Goal: Task Accomplishment & Management: Manage account settings

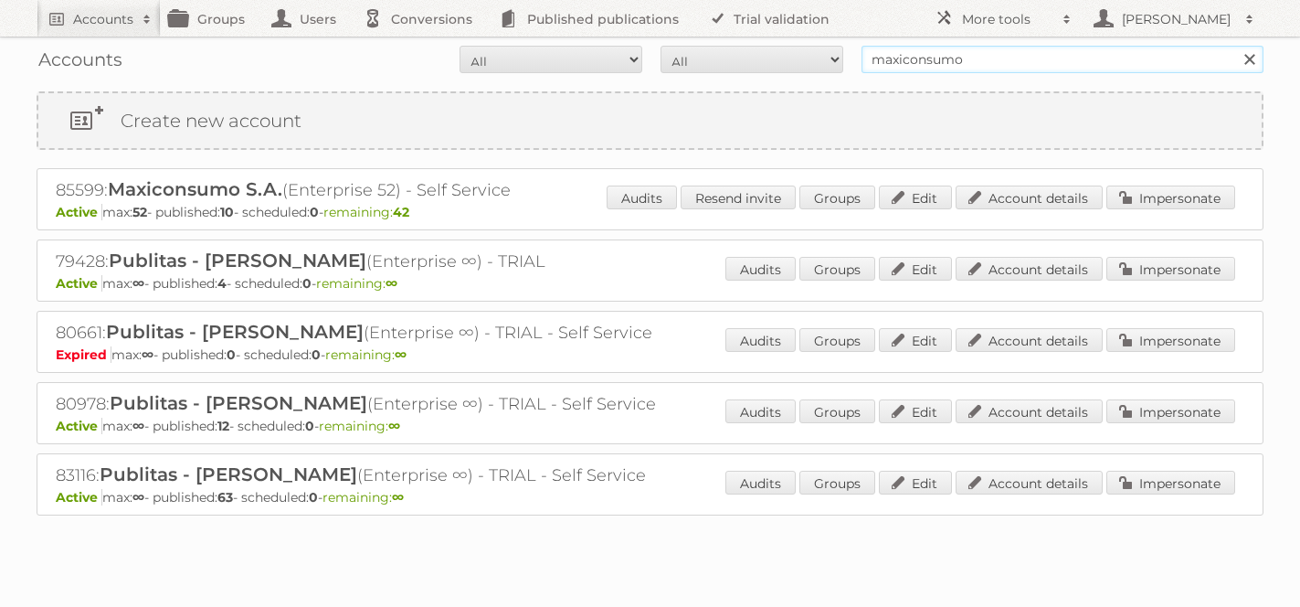
click at [954, 54] on input "maxiconsumo" at bounding box center [1062, 59] width 402 height 27
type input "cencosud colombia"
click at [1235, 46] on input "Search" at bounding box center [1248, 59] width 27 height 27
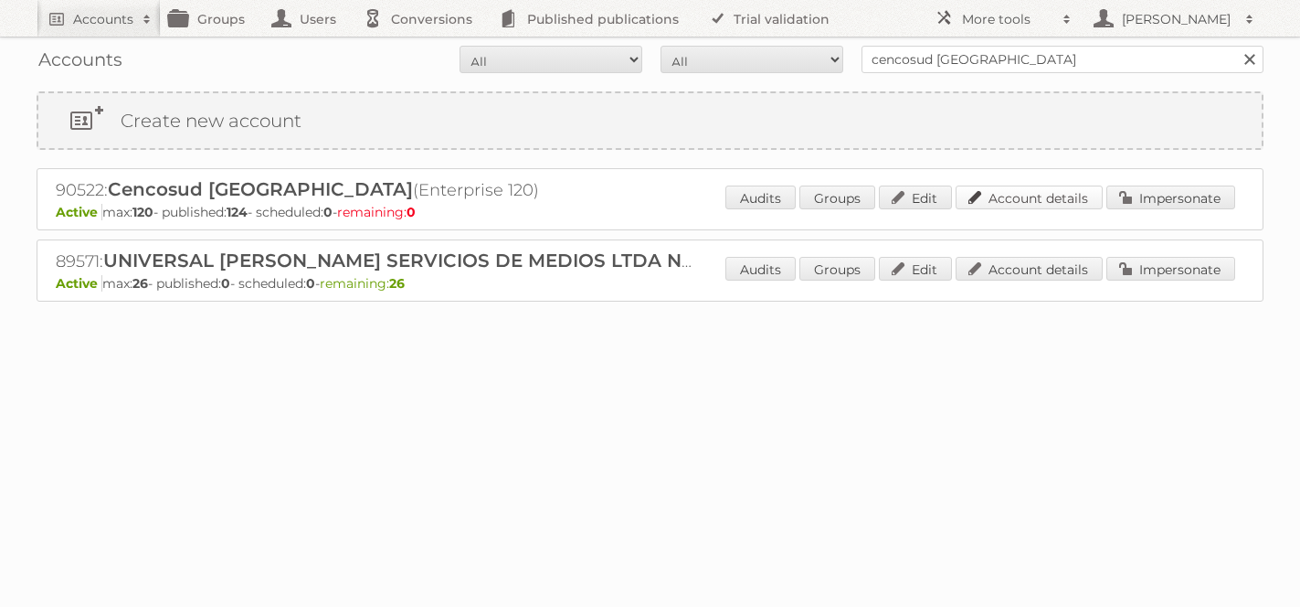
click at [1048, 203] on link "Account details" at bounding box center [1029, 197] width 147 height 24
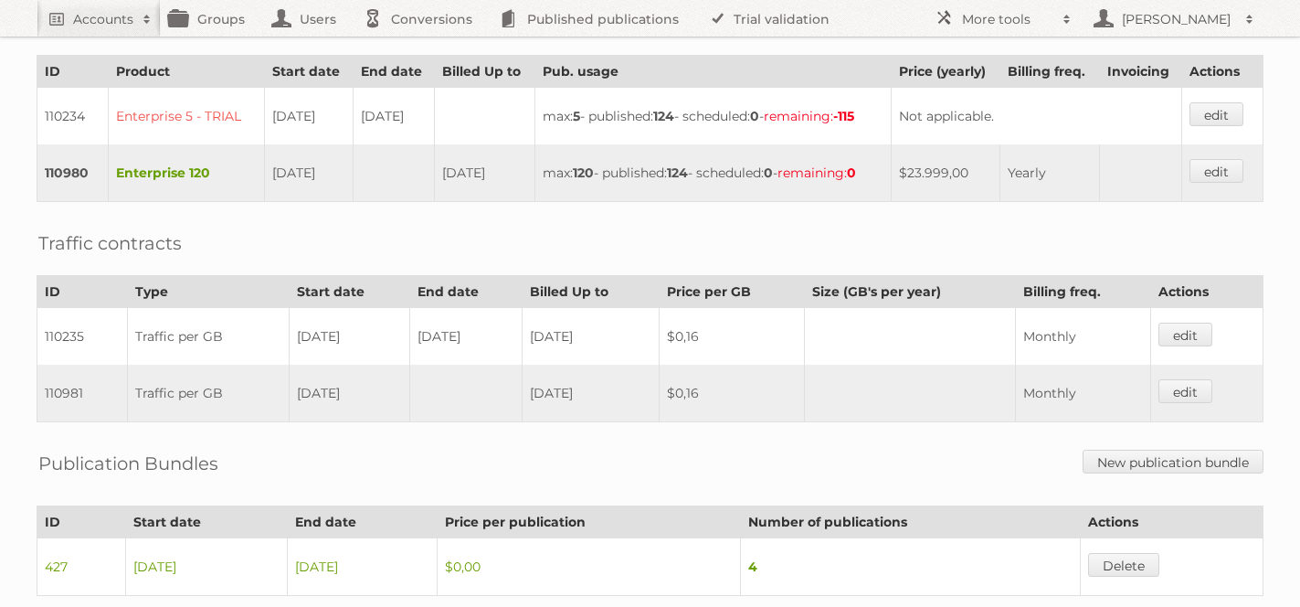
scroll to position [693, 0]
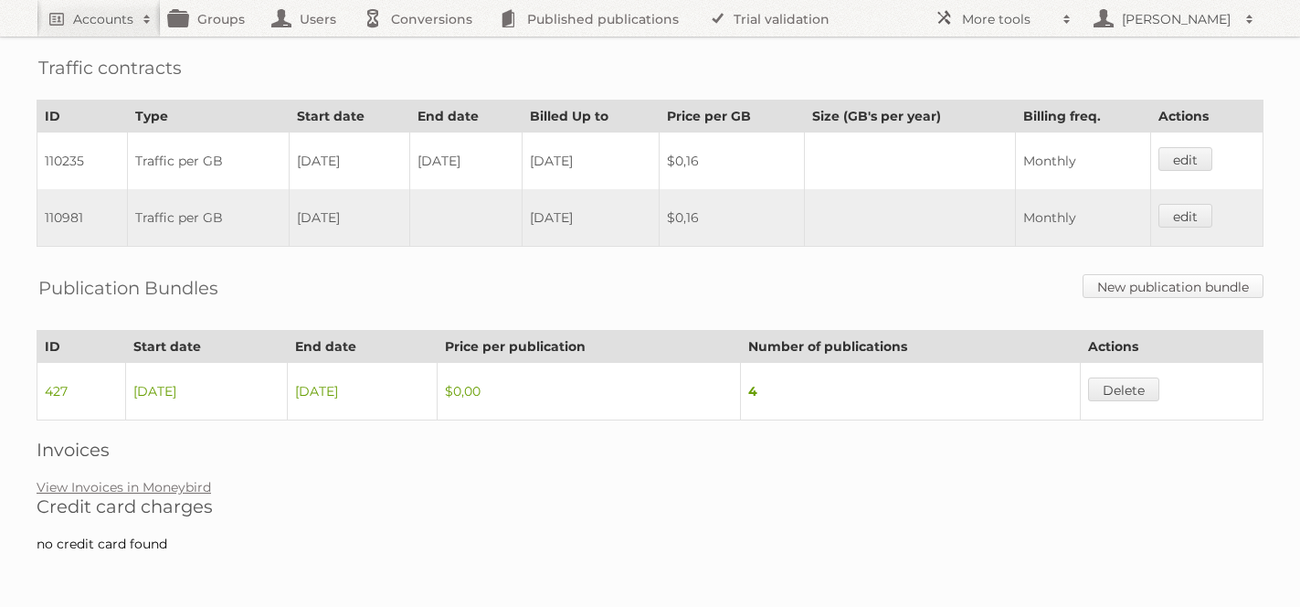
click at [1180, 287] on link "New publication bundle" at bounding box center [1173, 286] width 181 height 24
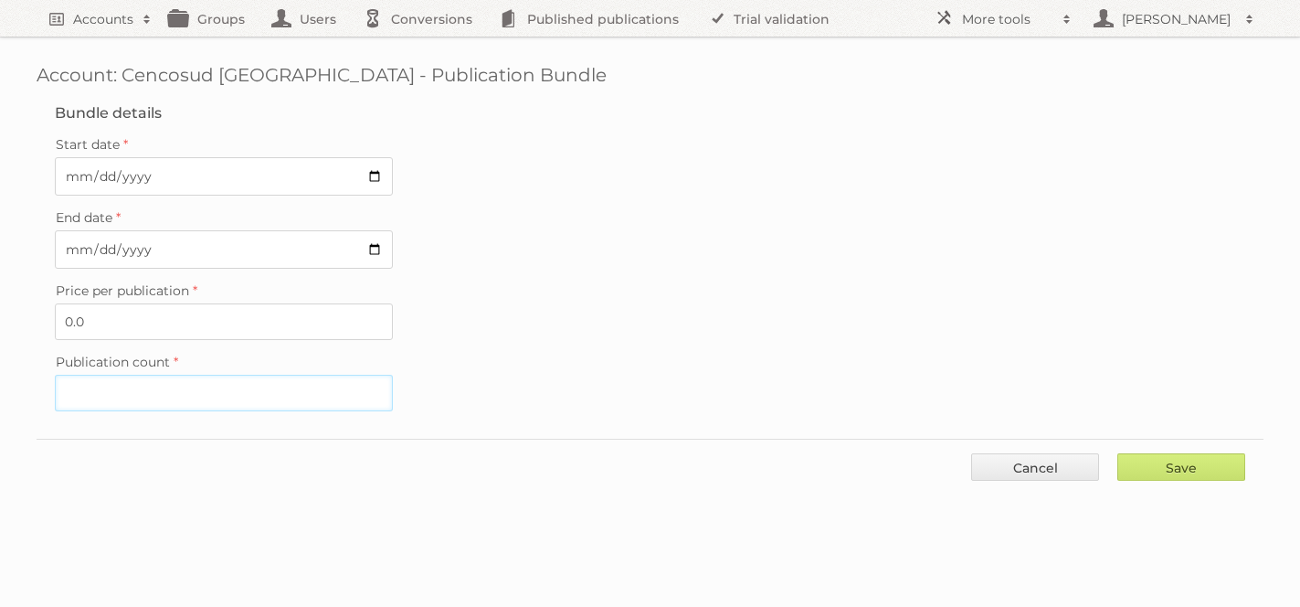
click at [139, 384] on input "Publication count" at bounding box center [224, 393] width 338 height 37
type input "4"
click at [1193, 466] on input "Save" at bounding box center [1181, 466] width 128 height 27
type input "..."
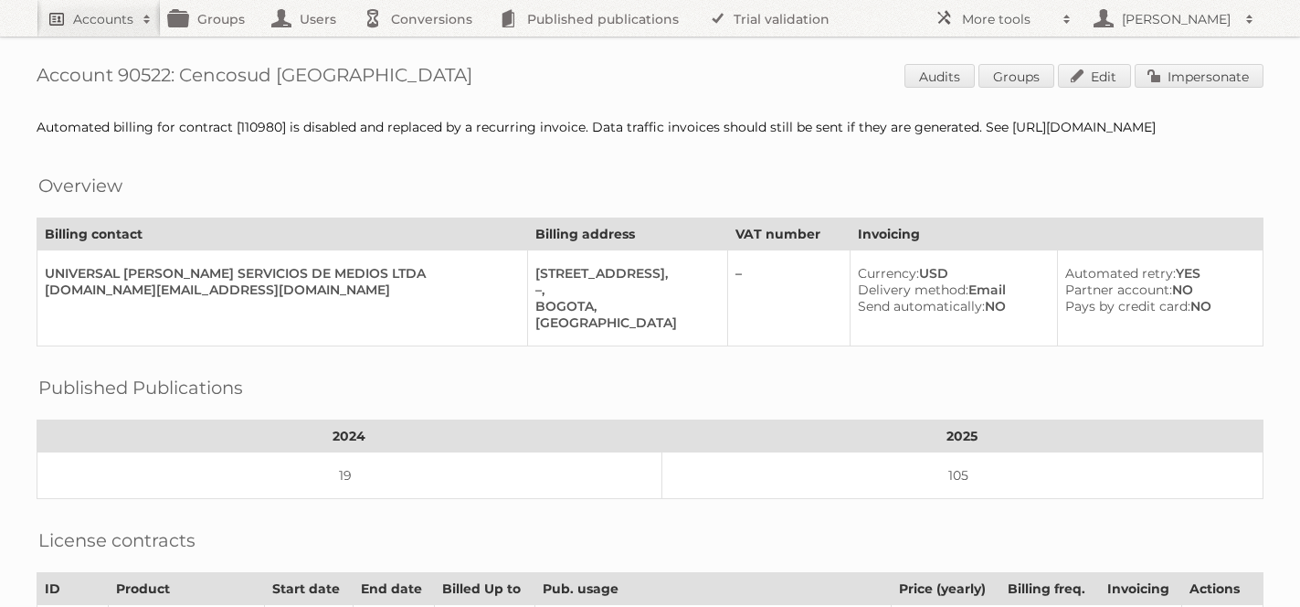
click at [102, 13] on h2 "Accounts" at bounding box center [103, 19] width 60 height 18
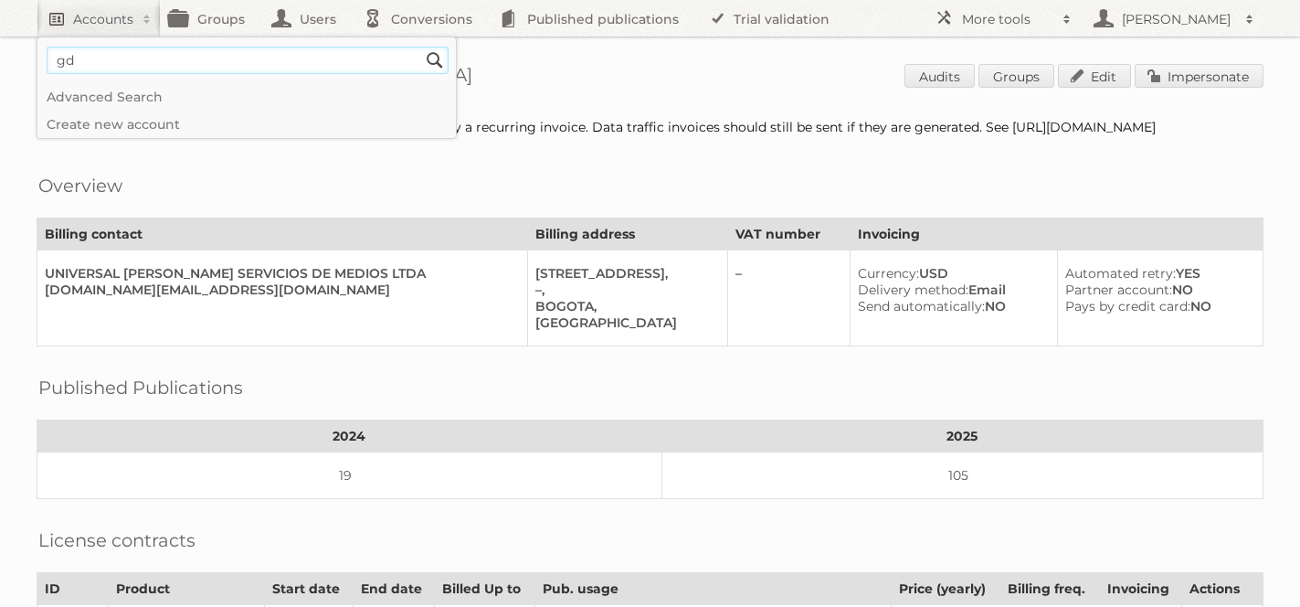
type input"] "gd [GEOGRAPHIC_DATA]"
click at [421, 47] on input "Search" at bounding box center [434, 60] width 27 height 27
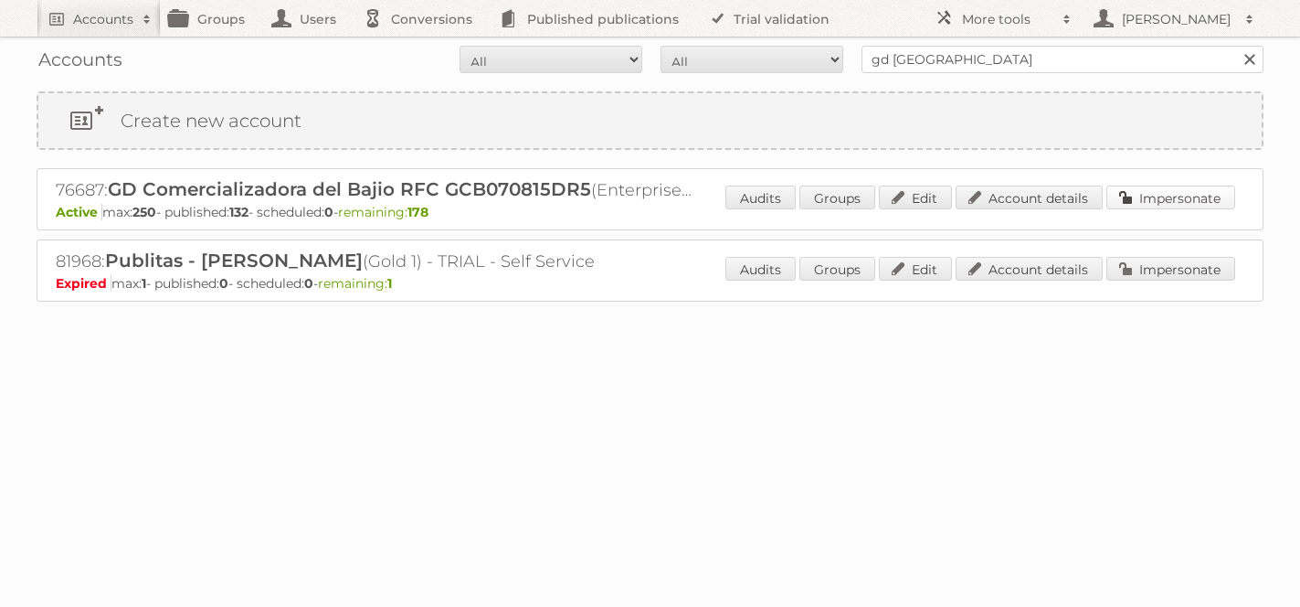
click at [1189, 194] on link "Impersonate" at bounding box center [1170, 197] width 129 height 24
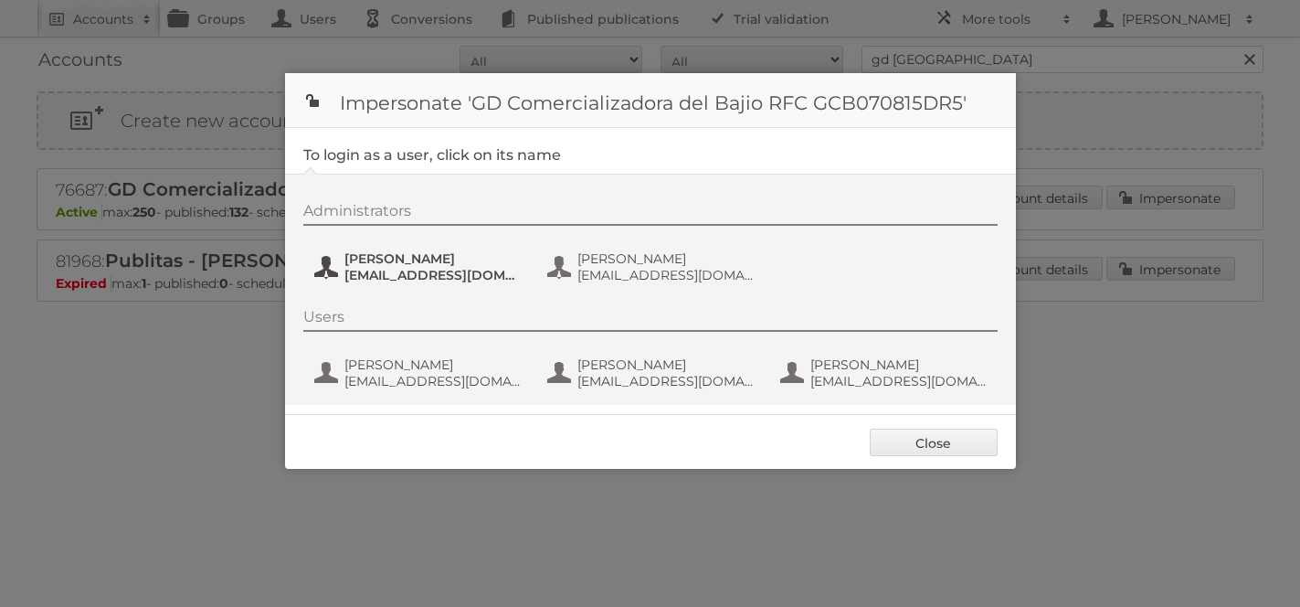
click at [375, 269] on span "asantana@grupodico.com.mx" at bounding box center [432, 275] width 177 height 16
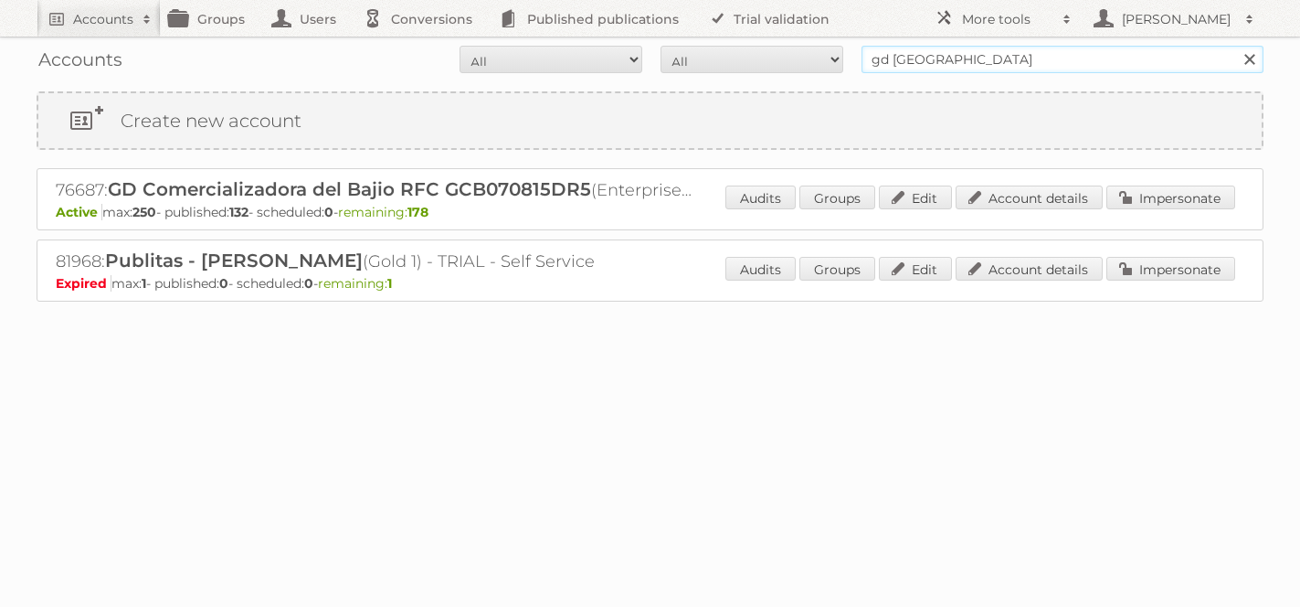
click at [944, 57] on input "gd [GEOGRAPHIC_DATA]" at bounding box center [1062, 59] width 402 height 27
type input "grupo comercial"
click at [1235, 46] on input "Search" at bounding box center [1248, 59] width 27 height 27
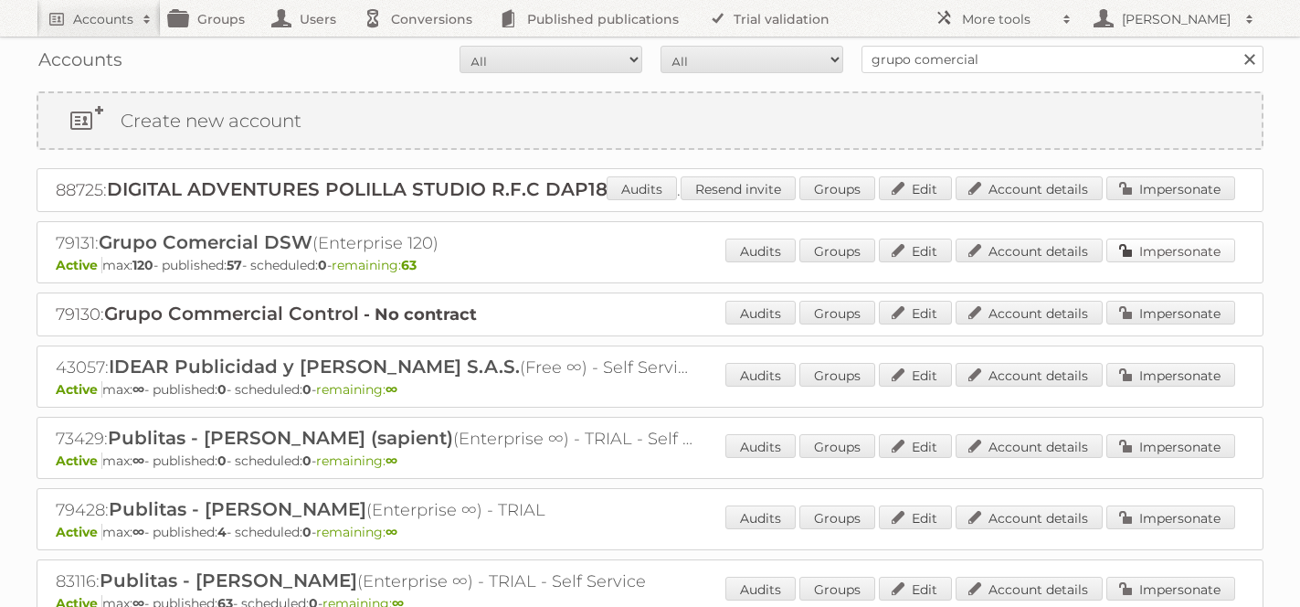
click at [1152, 252] on link "Impersonate" at bounding box center [1170, 250] width 129 height 24
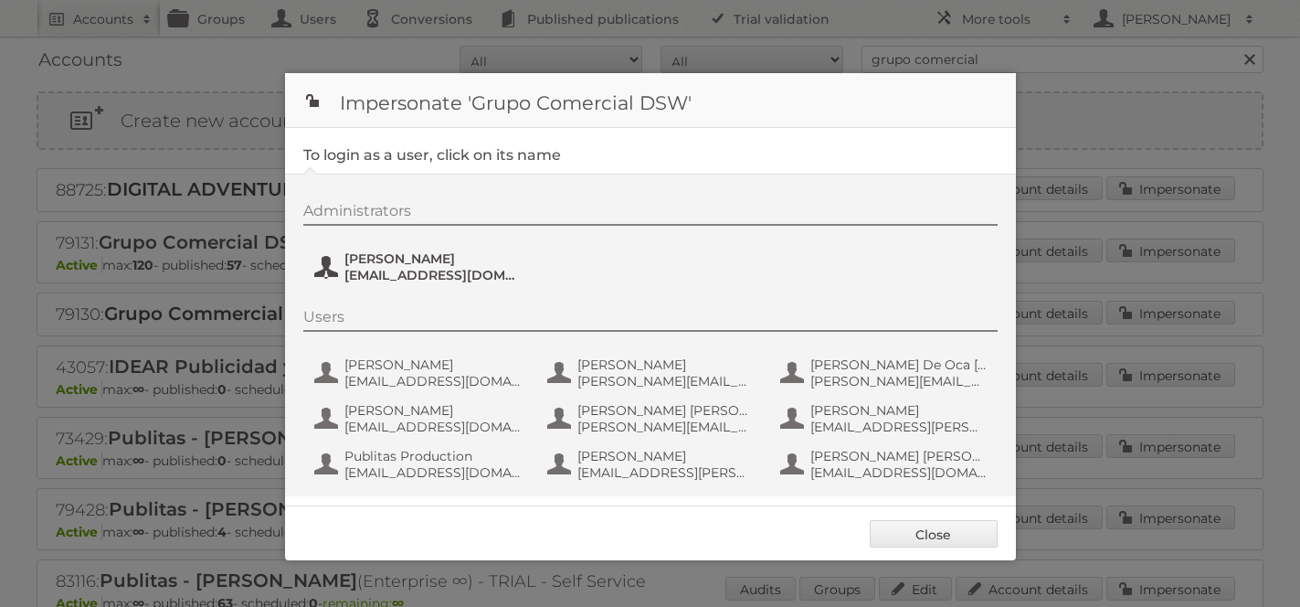
click at [428, 265] on span "[PERSON_NAME]" at bounding box center [432, 258] width 177 height 16
